Goal: Check status: Check status

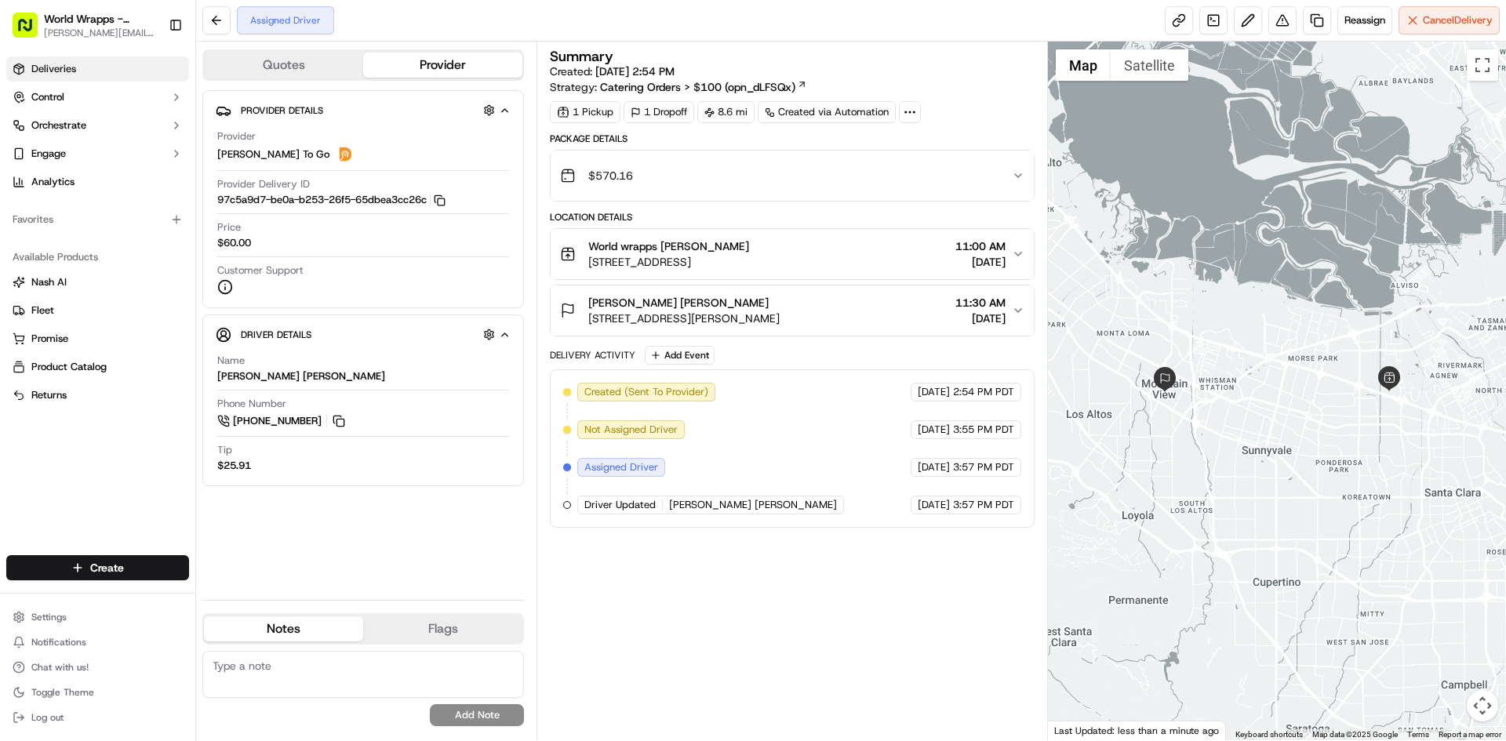
click at [80, 72] on link "Deliveries" at bounding box center [97, 68] width 183 height 25
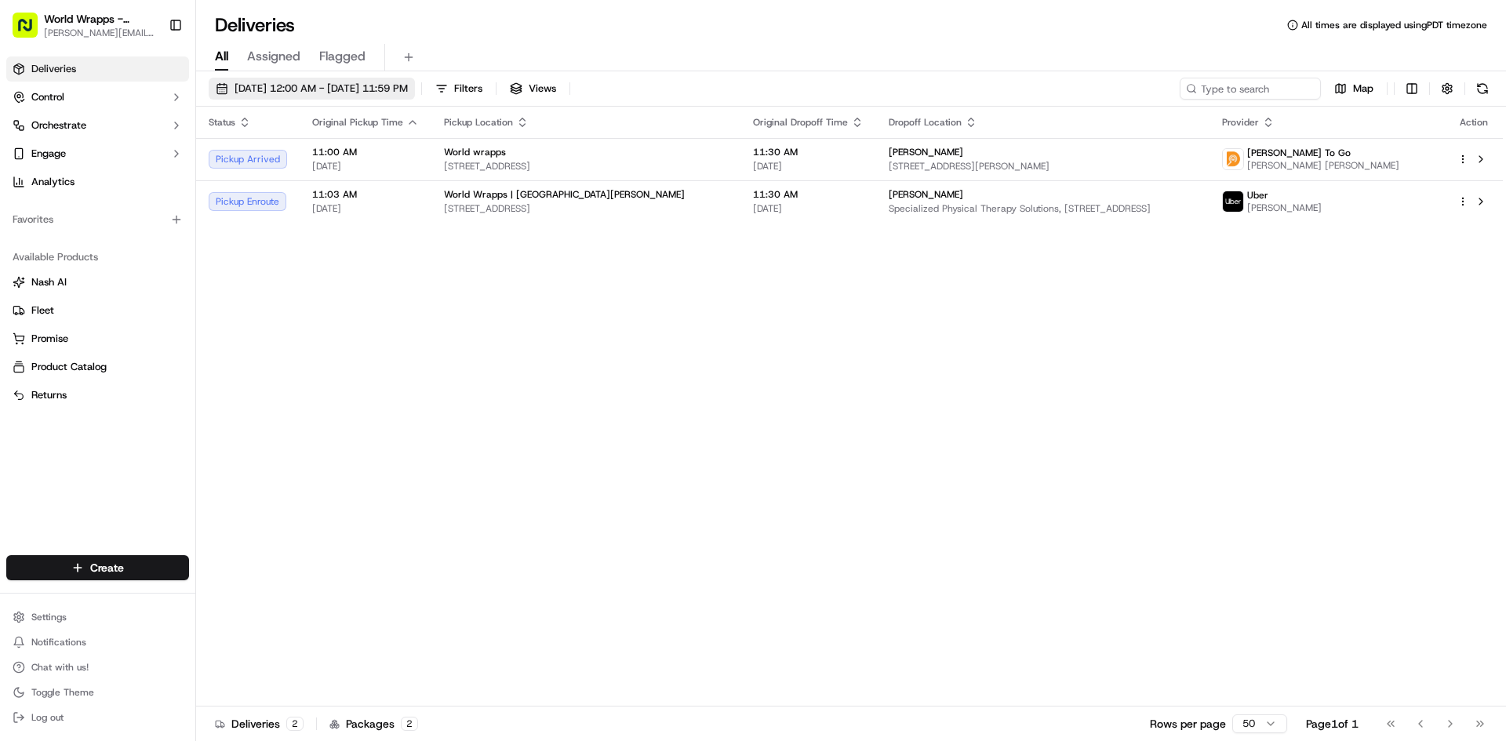
click at [251, 89] on span "[DATE] 12:00 AM - [DATE] 11:59 PM" at bounding box center [320, 89] width 173 height 14
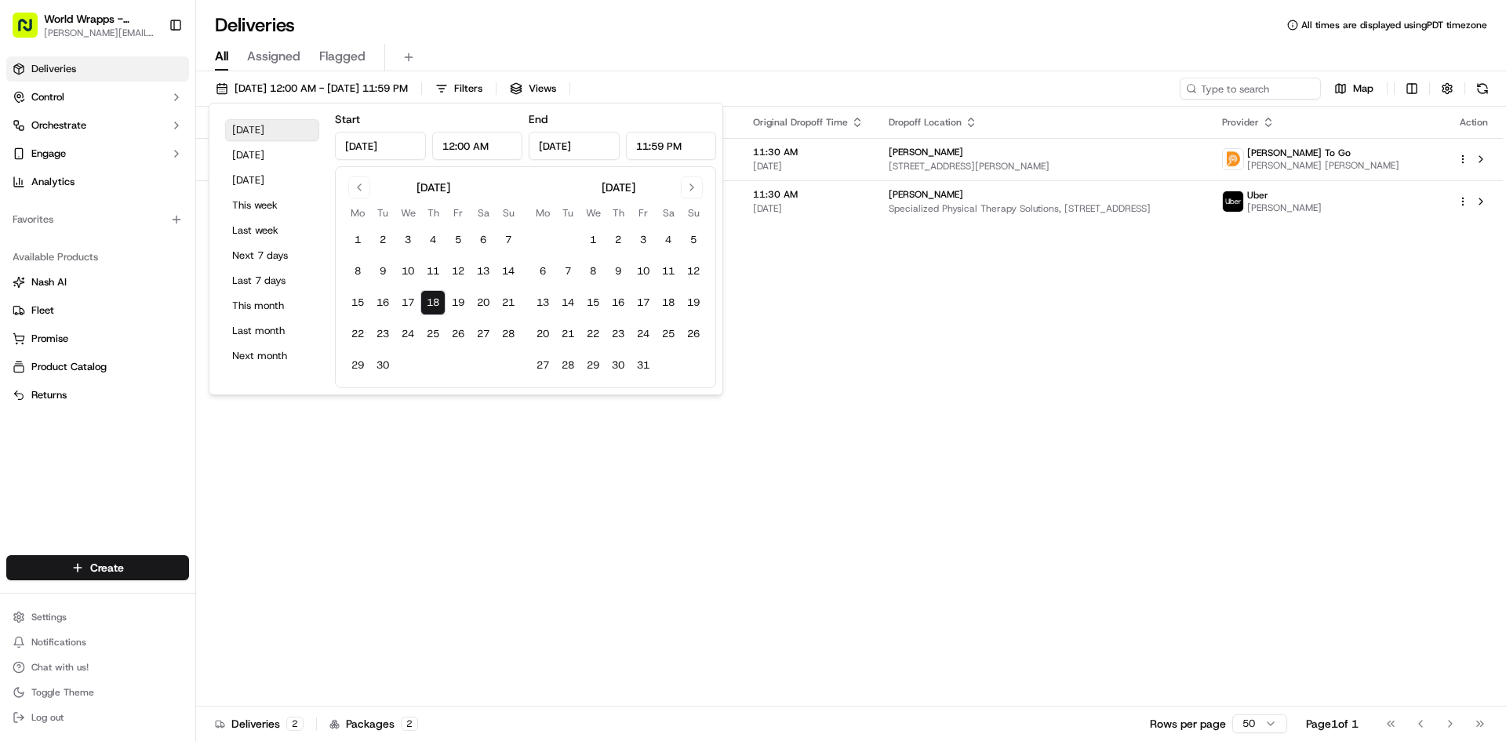
click at [256, 133] on button "[DATE]" at bounding box center [272, 130] width 94 height 22
click at [143, 396] on link "Returns" at bounding box center [98, 395] width 170 height 14
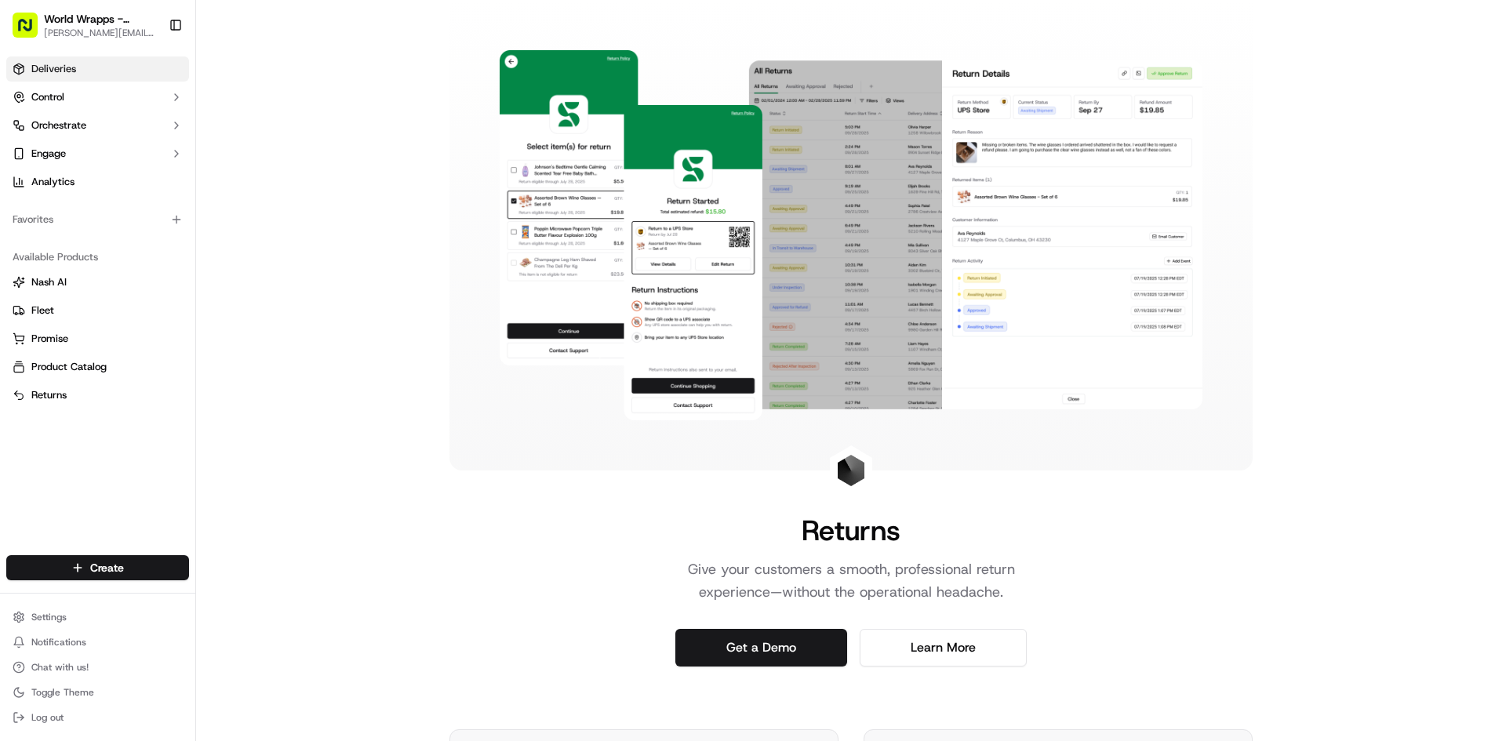
click at [72, 81] on link "Deliveries" at bounding box center [97, 68] width 183 height 25
